Goal: Information Seeking & Learning: Learn about a topic

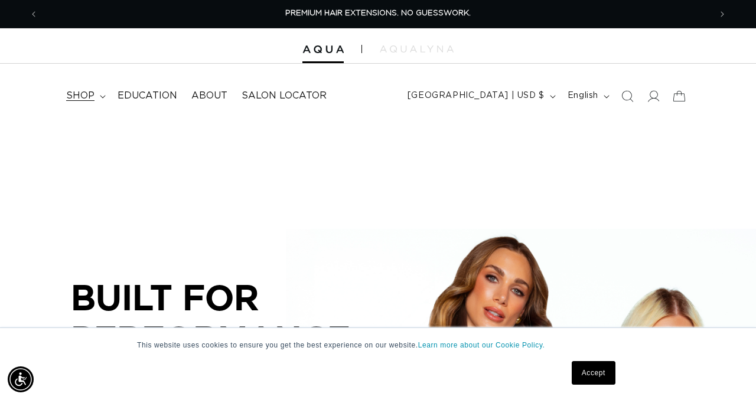
click at [83, 99] on span "shop" at bounding box center [80, 96] width 28 height 12
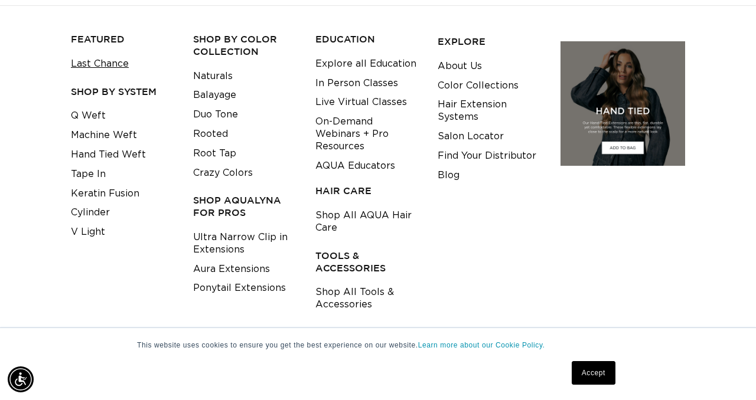
scroll to position [0, 1344]
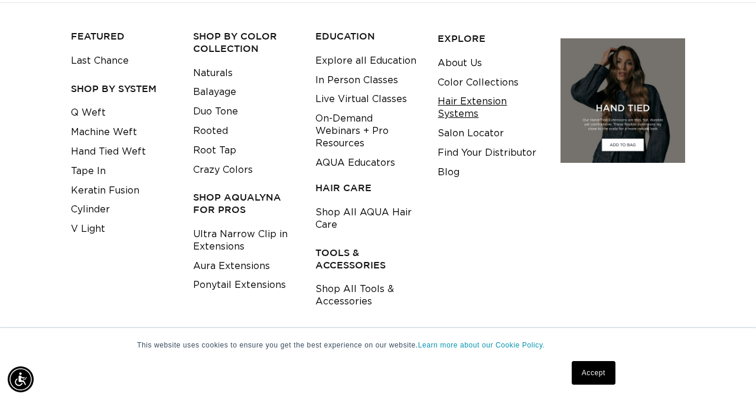
click at [449, 109] on link "Hair Extension Systems" at bounding box center [490, 108] width 104 height 32
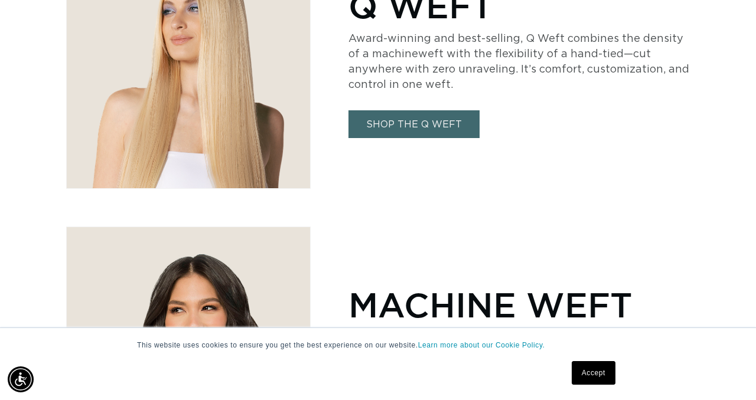
scroll to position [730, 0]
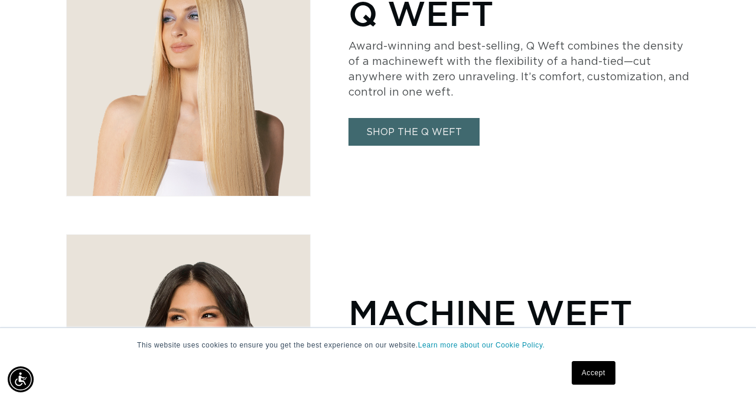
click at [437, 126] on link "SHOP THE Q WEFT" at bounding box center [413, 132] width 131 height 28
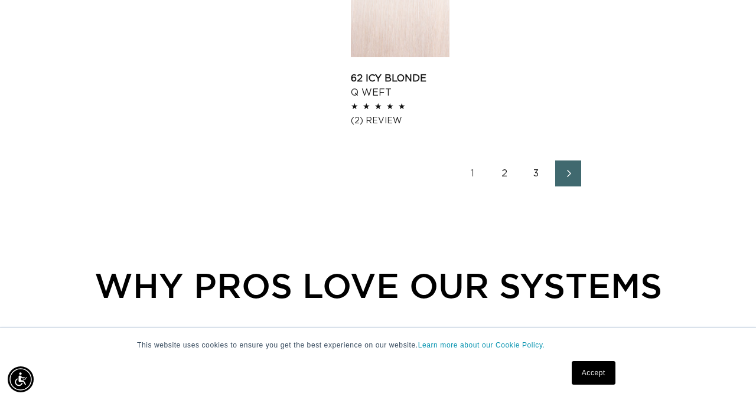
scroll to position [1717, 0]
click at [570, 169] on icon "Next page" at bounding box center [568, 173] width 15 height 8
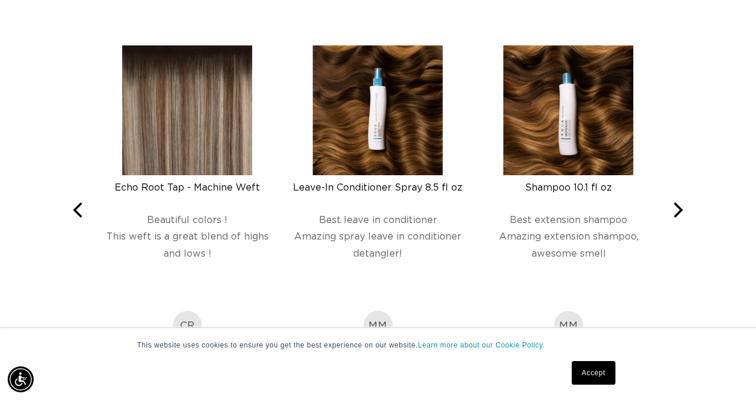
scroll to position [0, 672]
click at [682, 203] on icon "Next" at bounding box center [676, 210] width 15 height 15
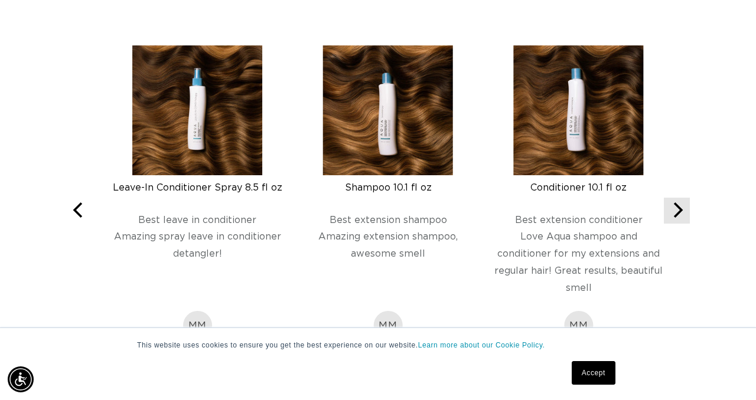
scroll to position [0, 1344]
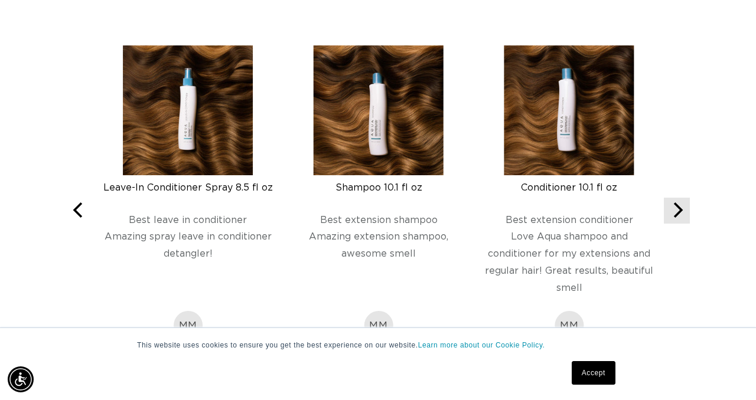
click at [682, 203] on icon "Next" at bounding box center [676, 210] width 15 height 15
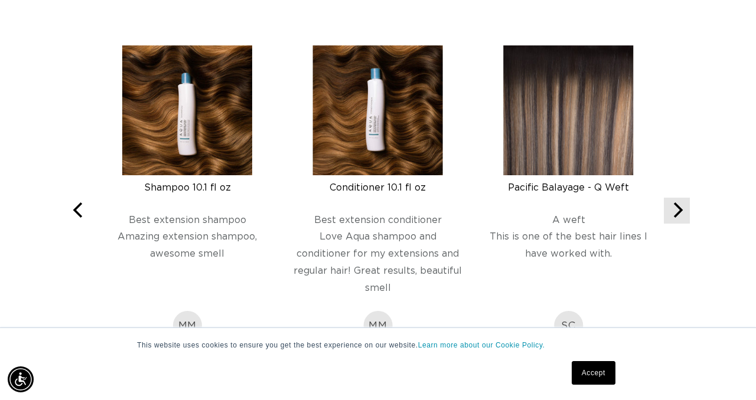
click at [682, 203] on icon "Next" at bounding box center [676, 210] width 15 height 15
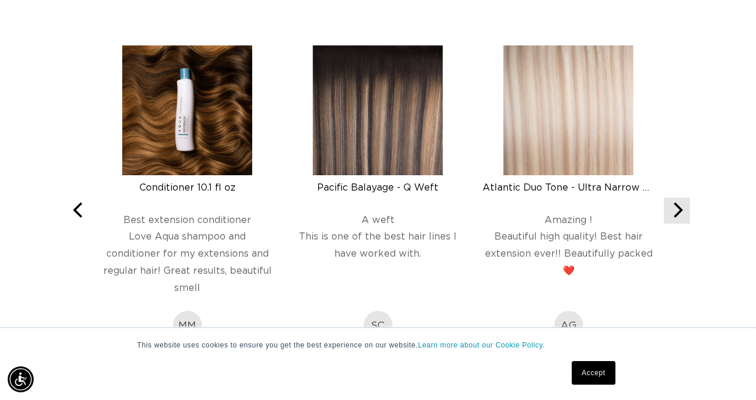
scroll to position [0, 0]
click at [682, 203] on icon "Next" at bounding box center [676, 210] width 15 height 15
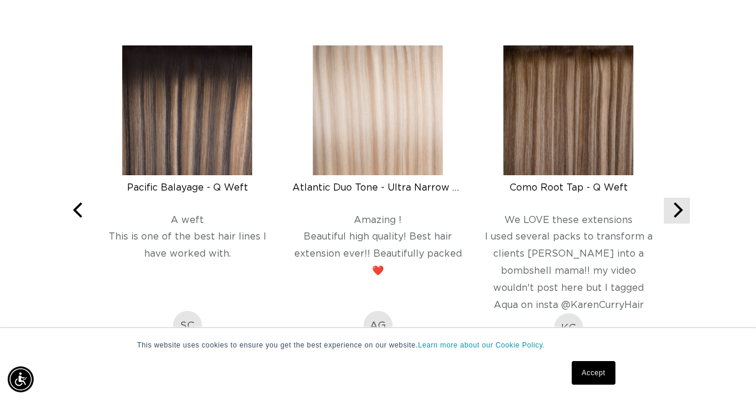
scroll to position [0, 672]
click at [682, 203] on icon "Next" at bounding box center [676, 210] width 15 height 15
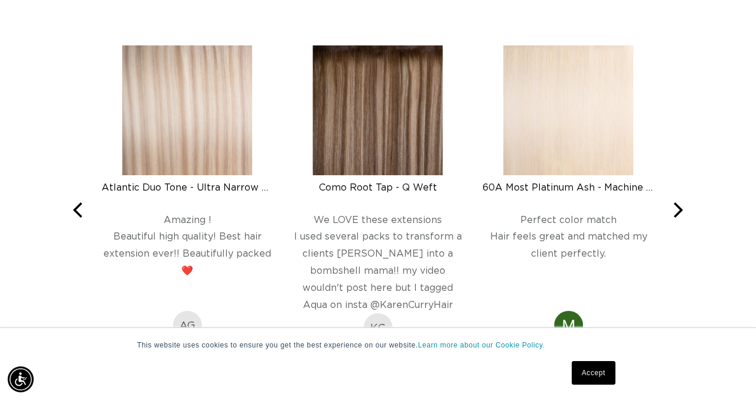
scroll to position [2028, 0]
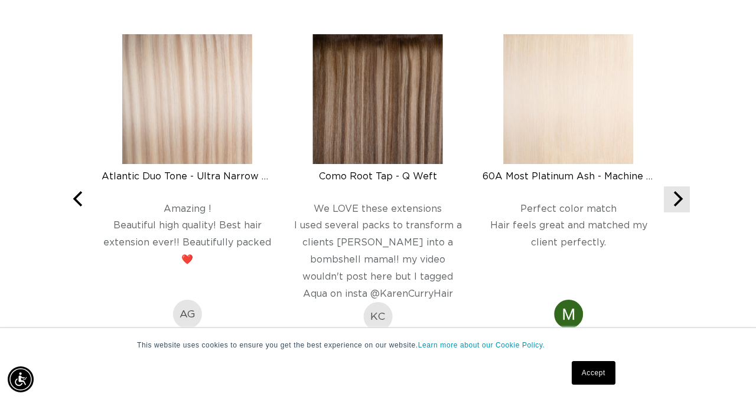
click at [674, 191] on icon "Next" at bounding box center [678, 198] width 9 height 15
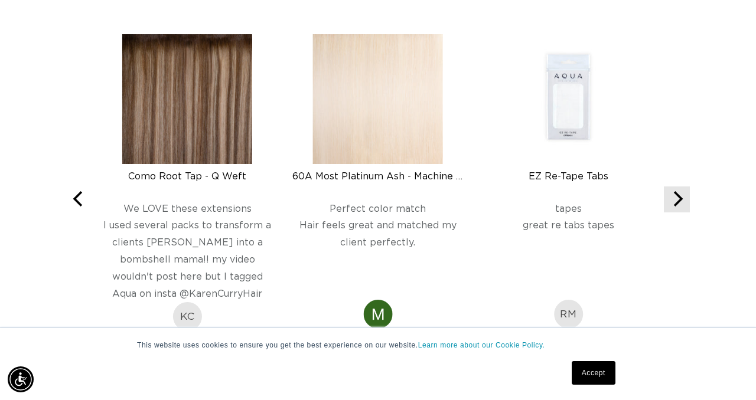
scroll to position [0, 0]
click at [674, 191] on icon "Next" at bounding box center [678, 198] width 9 height 15
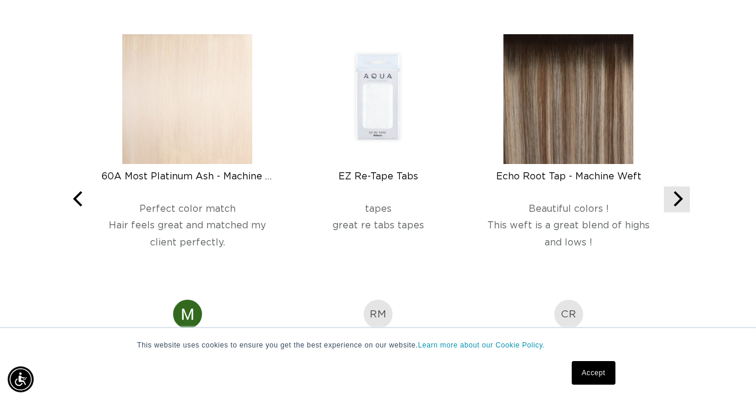
click at [674, 191] on icon "Next" at bounding box center [678, 198] width 9 height 15
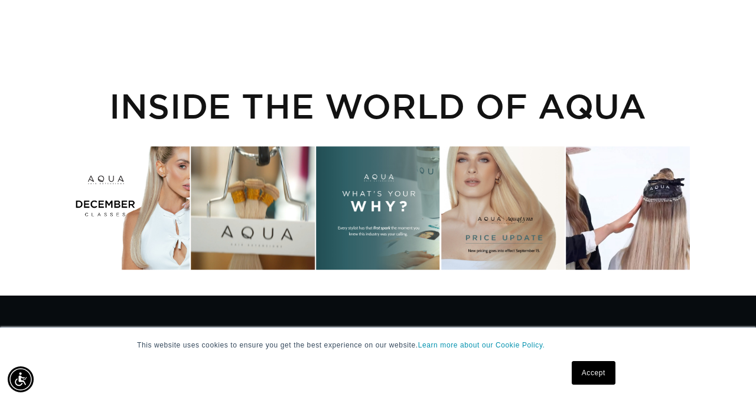
scroll to position [0, 1344]
click at [630, 182] on div "Instagram post opens in a popup" at bounding box center [628, 208] width 124 height 124
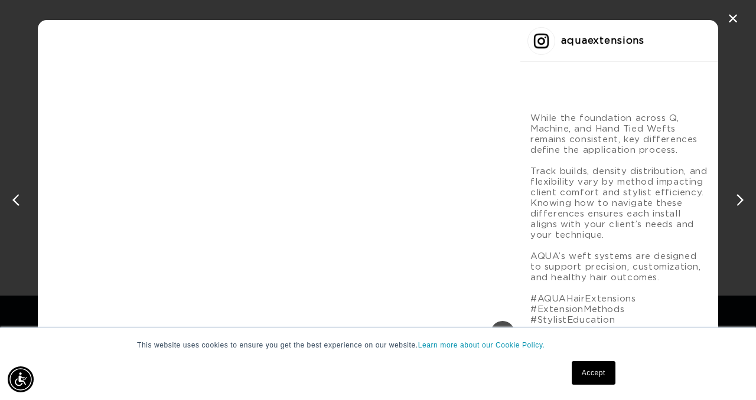
scroll to position [0, 0]
click at [520, 90] on div "Instagram post #5 details" at bounding box center [619, 96] width 198 height 12
click at [589, 374] on link "Accept" at bounding box center [594, 373] width 44 height 24
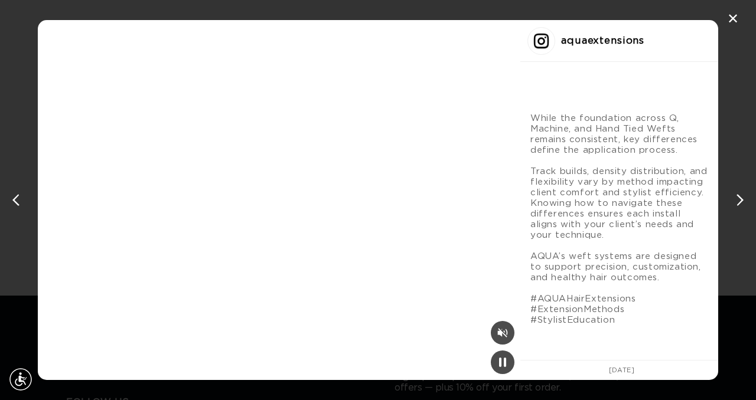
scroll to position [0, 0]
click at [491, 332] on div "Mute" at bounding box center [503, 333] width 24 height 24
click at [733, 17] on div "✕" at bounding box center [733, 19] width 18 height 18
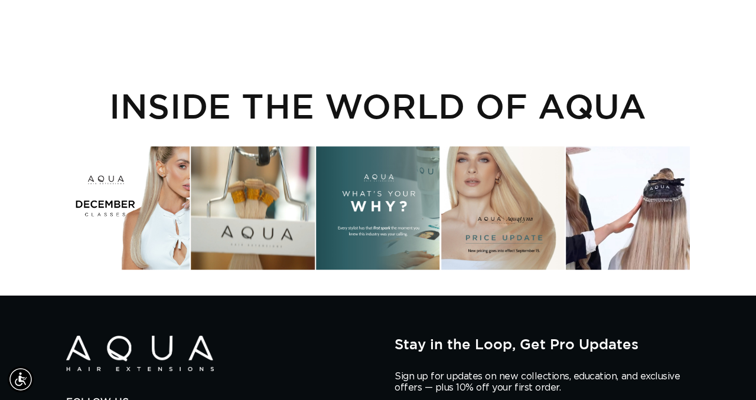
scroll to position [0, 0]
click at [255, 175] on div "Instagram post opens in a popup" at bounding box center [253, 208] width 124 height 124
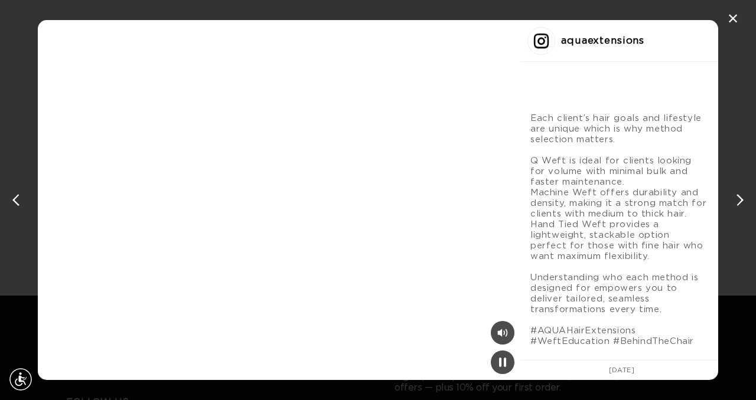
scroll to position [0, 1344]
click at [728, 14] on div "✕" at bounding box center [733, 19] width 18 height 18
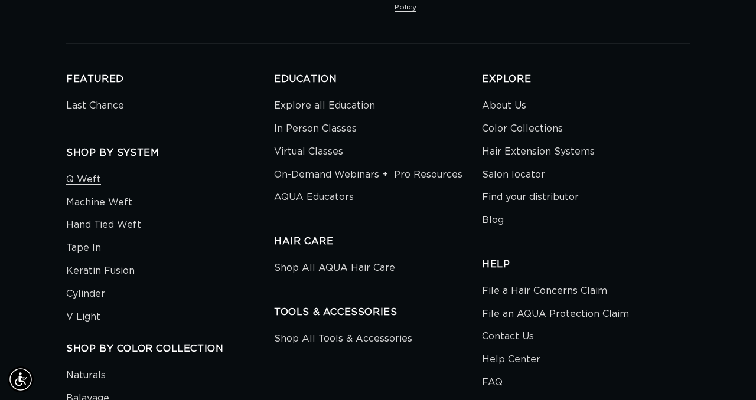
scroll to position [0, 672]
click at [491, 371] on link "FAQ" at bounding box center [492, 382] width 21 height 23
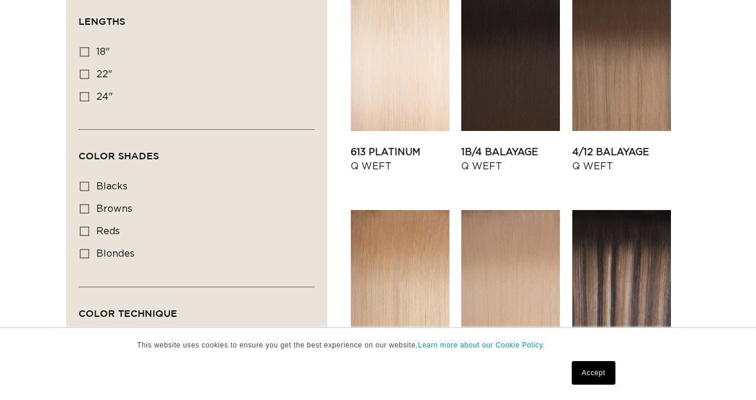
scroll to position [543, 0]
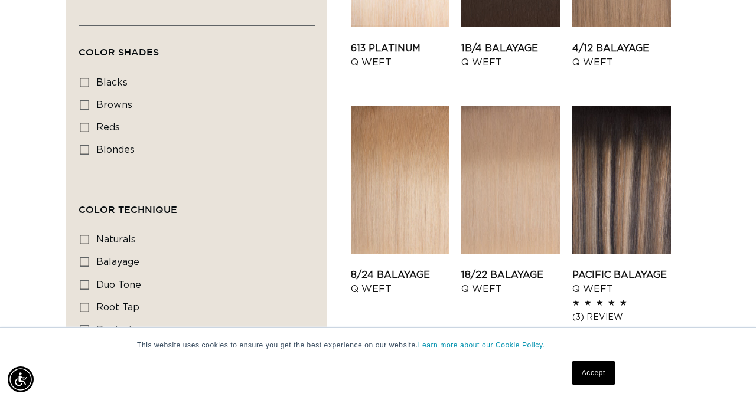
click at [600, 268] on link "Pacific Balayage Q Weft" at bounding box center [621, 282] width 99 height 28
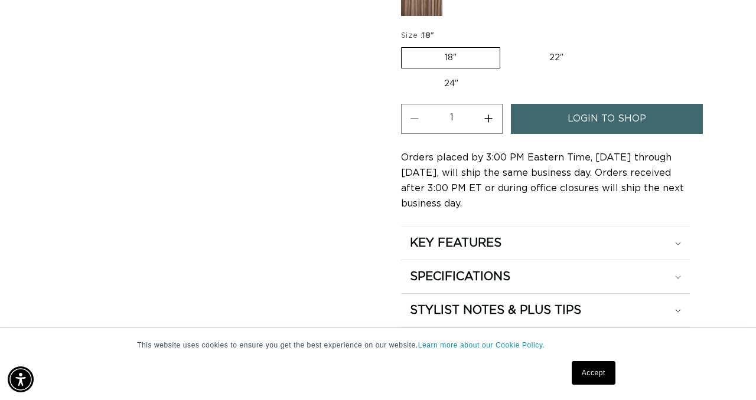
scroll to position [0, 672]
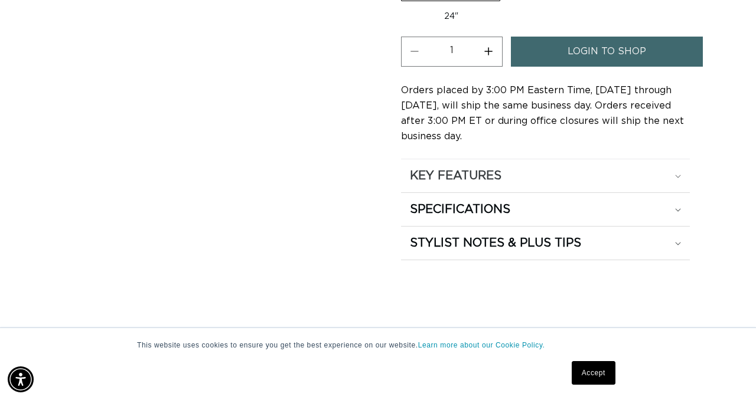
click at [449, 184] on h2 "KEY FEATURES" at bounding box center [456, 175] width 92 height 15
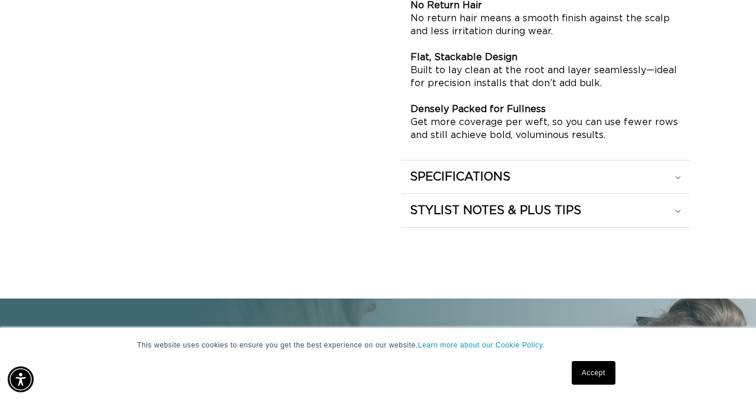
click at [449, 185] on h2 "SPECIFICATIONS" at bounding box center [460, 176] width 100 height 15
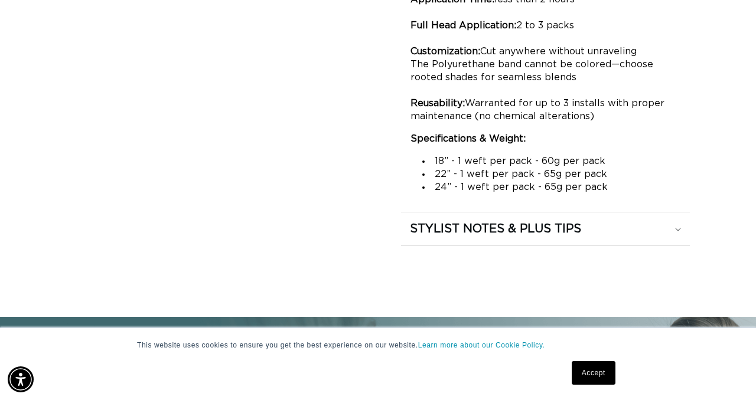
scroll to position [1096, 0]
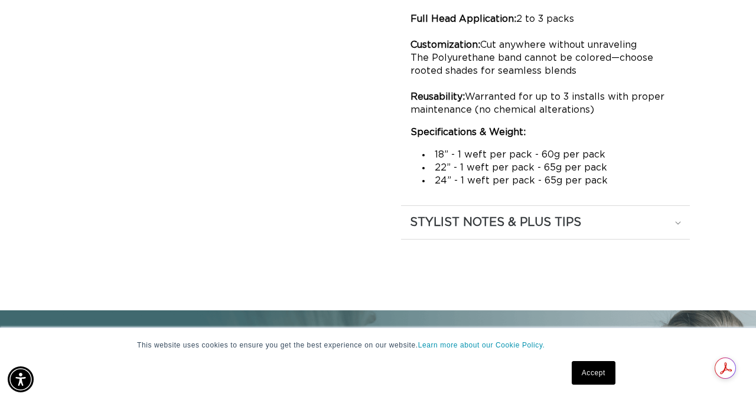
click at [441, 230] on h2 "STYLIST NOTES & PLUS TIPS" at bounding box center [495, 222] width 171 height 15
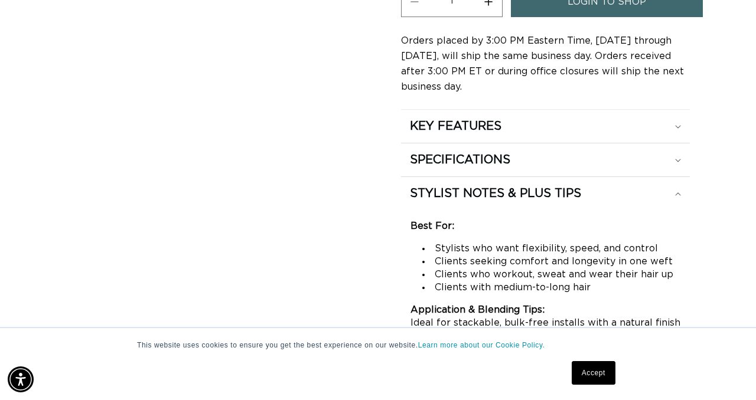
scroll to position [781, 0]
click at [461, 167] on h2 "SPECIFICATIONS" at bounding box center [460, 159] width 100 height 15
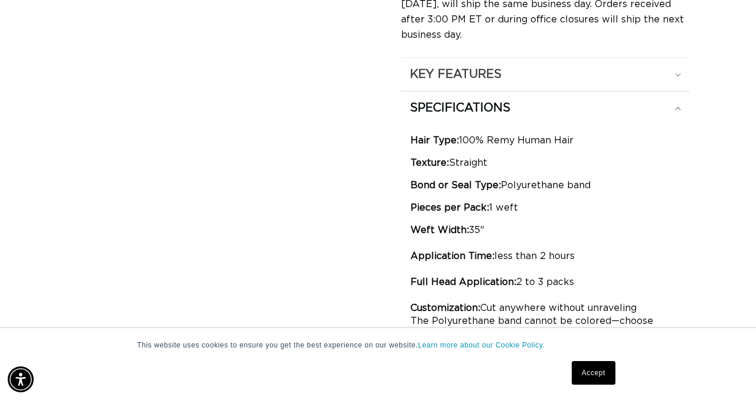
scroll to position [0, 1344]
click at [471, 91] on summary "KEY FEATURES" at bounding box center [545, 74] width 289 height 33
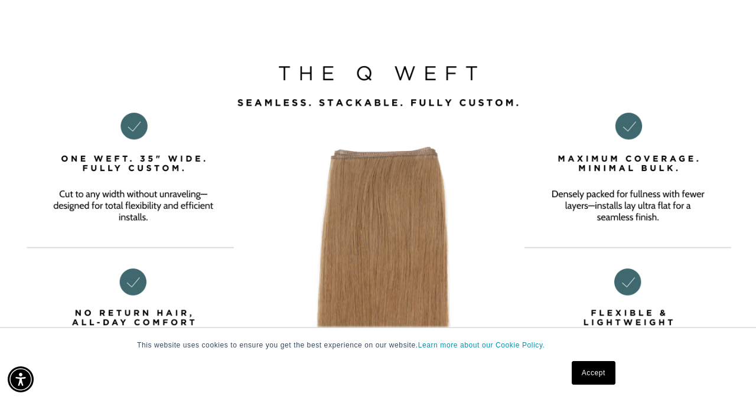
scroll to position [0, 0]
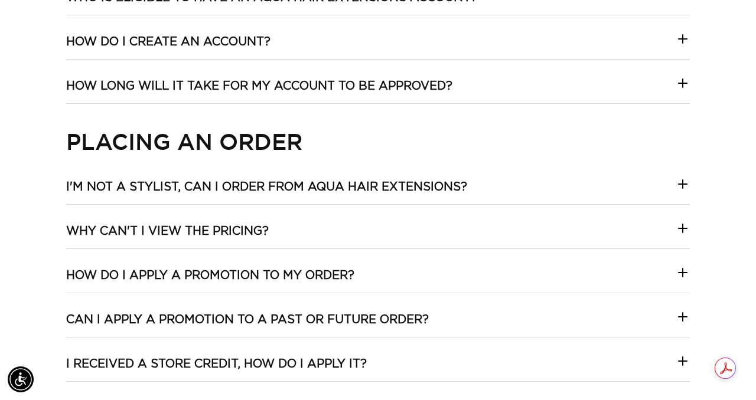
scroll to position [506, 0]
click at [379, 190] on h3 "I'm not a stylist, can I order from Aqua Hair Extensions?" at bounding box center [266, 186] width 401 height 15
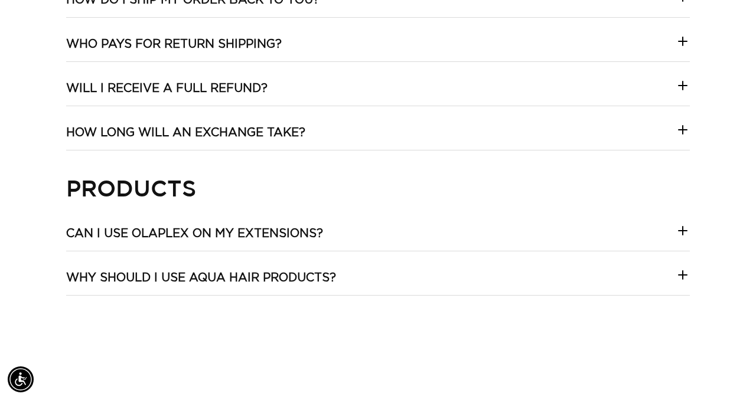
scroll to position [1463, 0]
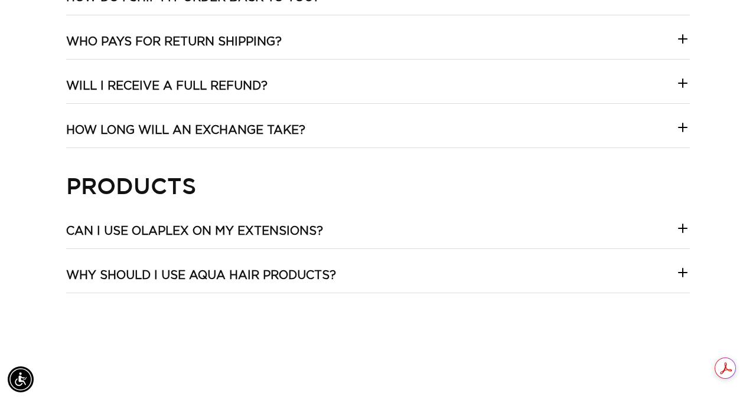
click at [364, 244] on summary "Can I use Olaplex on my extensions?" at bounding box center [378, 236] width 624 height 25
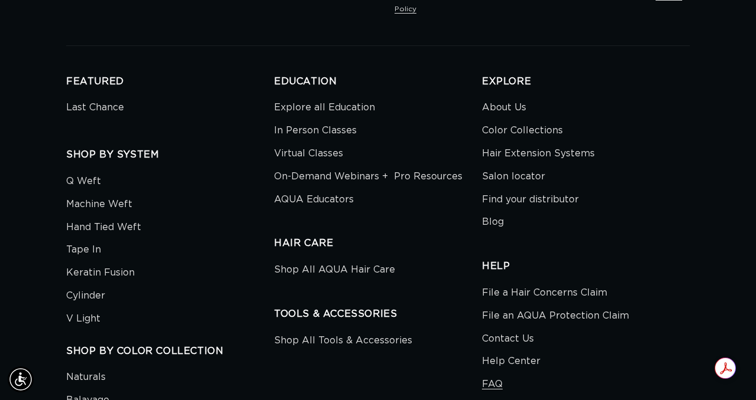
scroll to position [0, 672]
click at [126, 216] on link "Hand Tied Weft" at bounding box center [103, 227] width 75 height 23
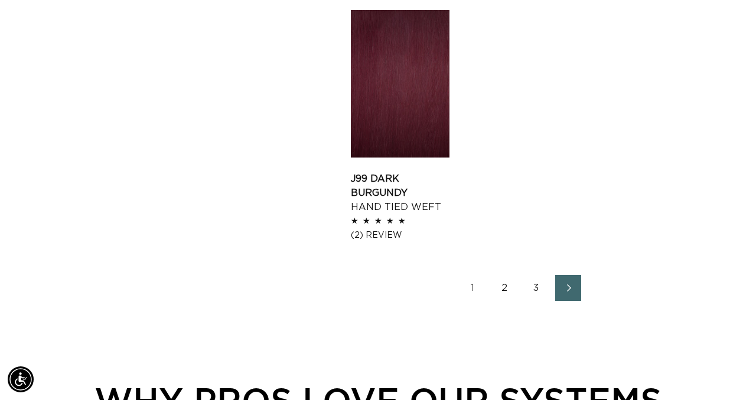
scroll to position [0, 1344]
click at [563, 284] on icon "Next page" at bounding box center [568, 288] width 15 height 8
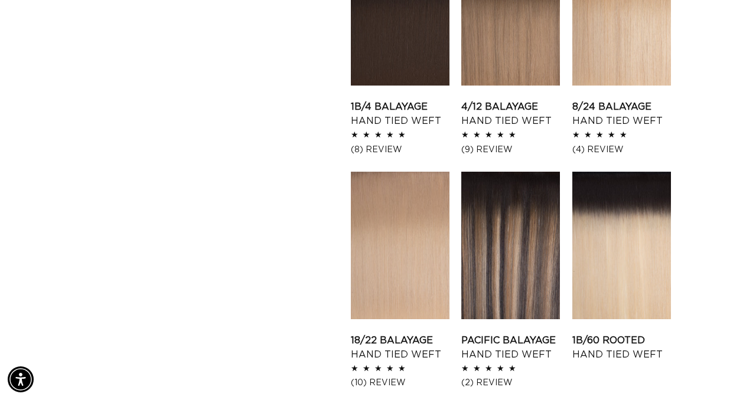
scroll to position [1292, 0]
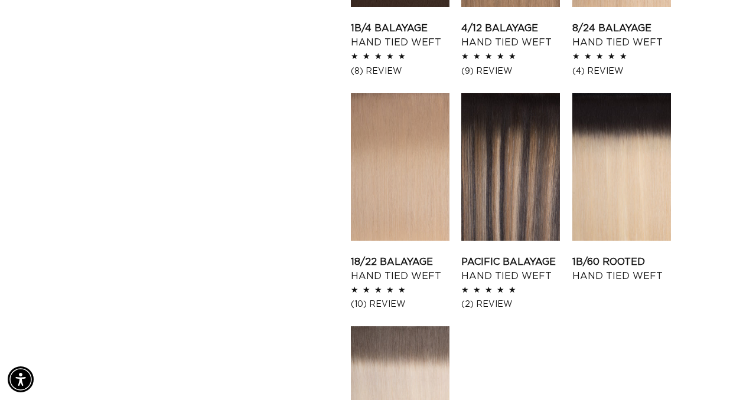
click at [538, 255] on link "Pacific Balayage Hand Tied Weft" at bounding box center [510, 269] width 99 height 28
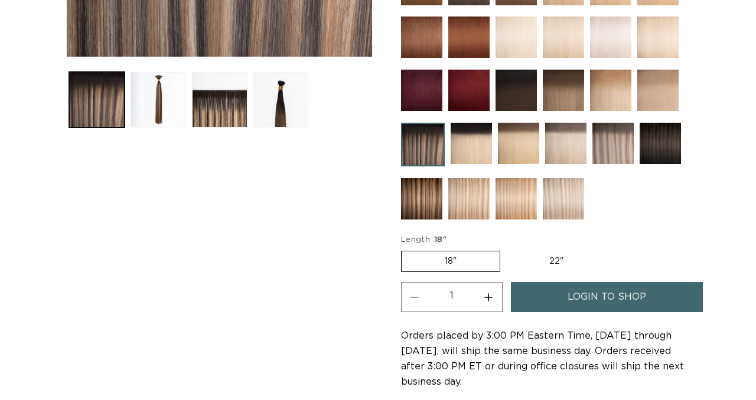
scroll to position [420, 0]
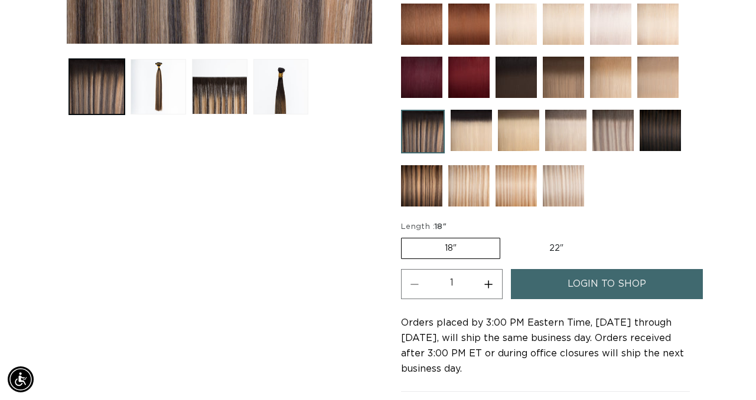
click at [423, 154] on img at bounding box center [423, 132] width 44 height 44
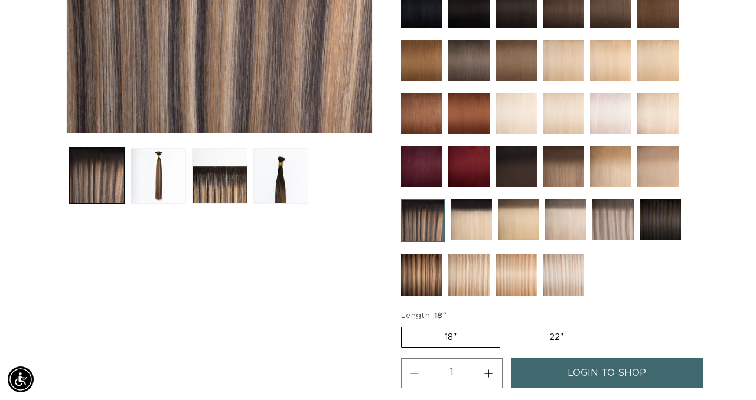
scroll to position [364, 0]
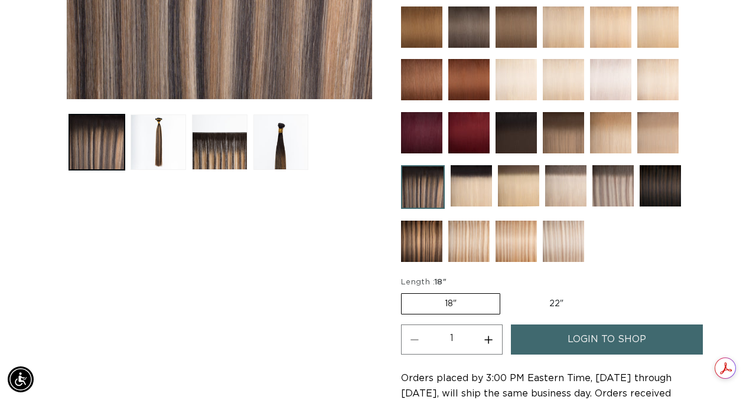
click at [410, 262] on img at bounding box center [421, 241] width 41 height 41
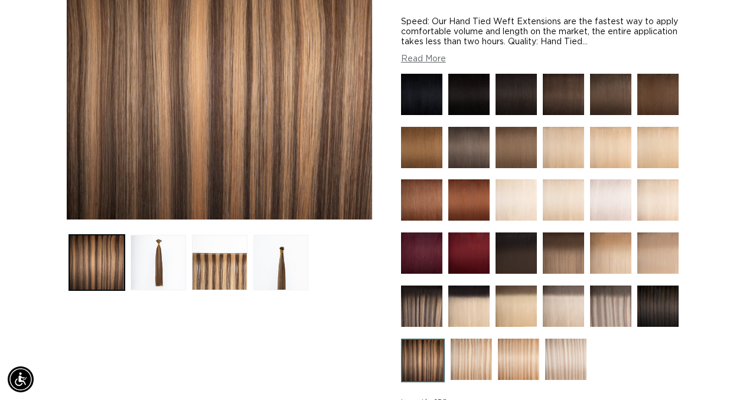
scroll to position [0, 672]
click at [413, 305] on img at bounding box center [421, 306] width 41 height 41
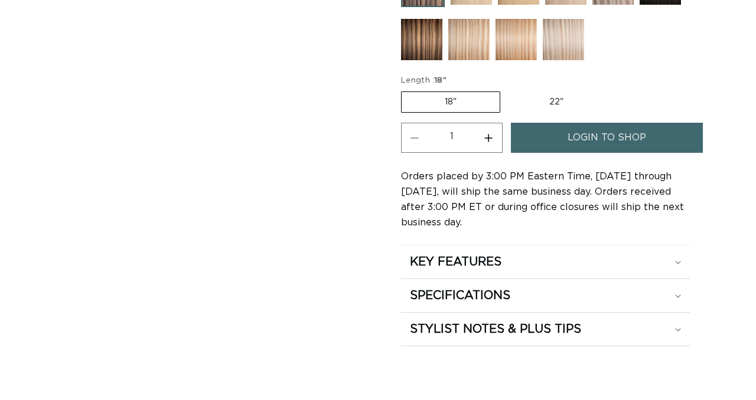
scroll to position [602, 0]
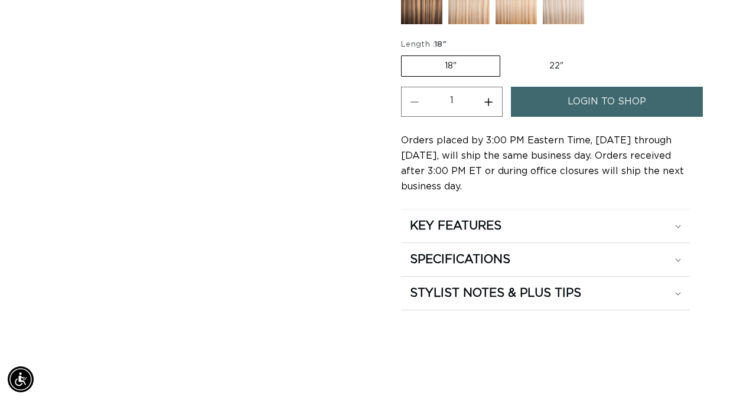
click at [458, 77] on label "18" Variant sold out or unavailable" at bounding box center [450, 66] width 99 height 21
click at [405, 54] on input "18" Variant sold out or unavailable" at bounding box center [404, 53] width 1 height 1
click at [537, 76] on label "22" Variant sold out or unavailable" at bounding box center [556, 66] width 100 height 20
click at [507, 54] on input "22" Variant sold out or unavailable" at bounding box center [506, 53] width 1 height 1
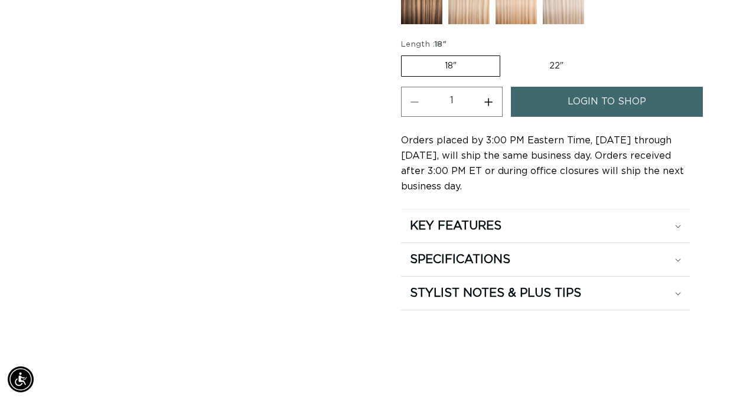
radio input "true"
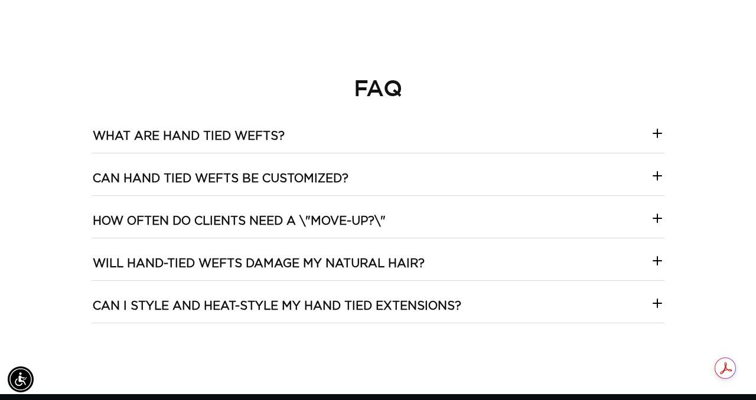
scroll to position [3405, 0]
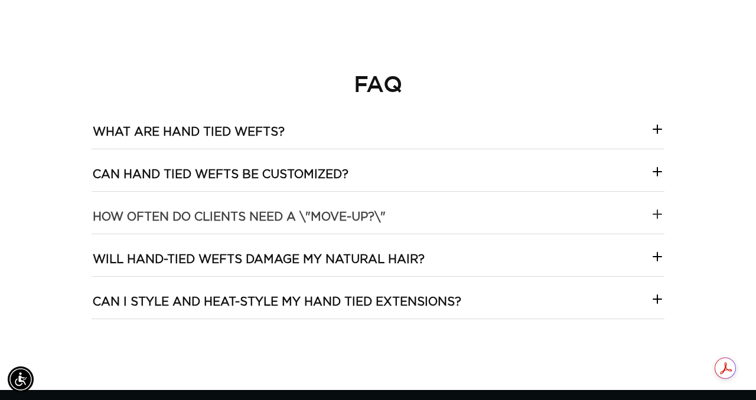
click at [445, 234] on \\ "How often do clients need a \"move-up?\"" at bounding box center [378, 213] width 573 height 42
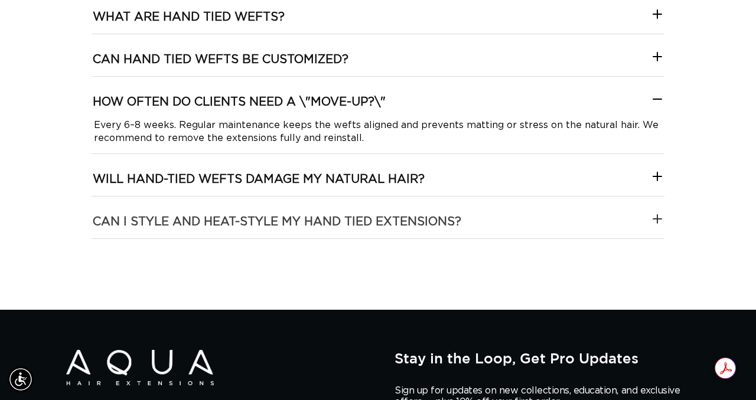
scroll to position [0, 1344]
click at [424, 66] on customized\?-template--18844261286116__collapsible_content_RjkbrX "Can hand tied wefts be customized?" at bounding box center [378, 55] width 573 height 42
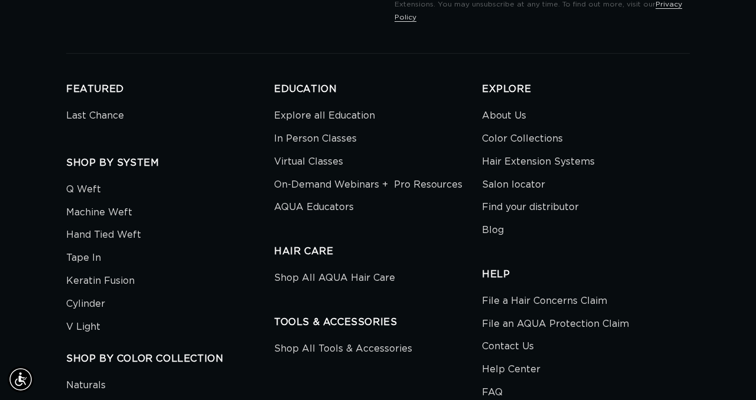
scroll to position [0, 0]
